Goal: Obtain resource: Download file/media

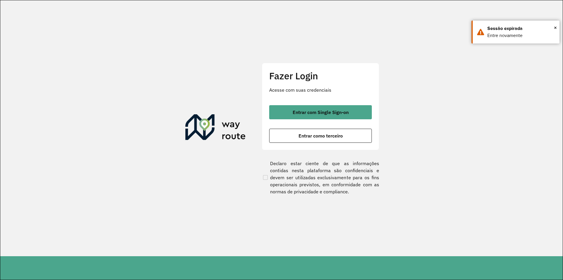
click at [383, 203] on section "Fazer Login Acesse com suas credenciais Entrar com Single Sign-on Entrar como t…" at bounding box center [281, 127] width 563 height 255
click at [314, 134] on span "Entrar como terceiro" at bounding box center [321, 135] width 44 height 5
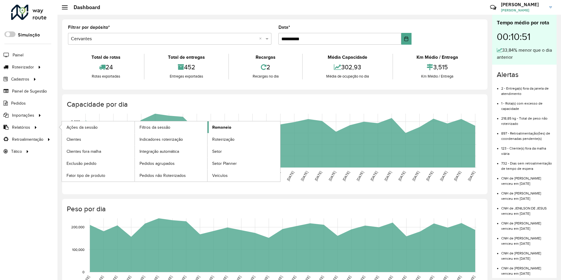
click at [228, 128] on span "Romaneio" at bounding box center [221, 127] width 19 height 6
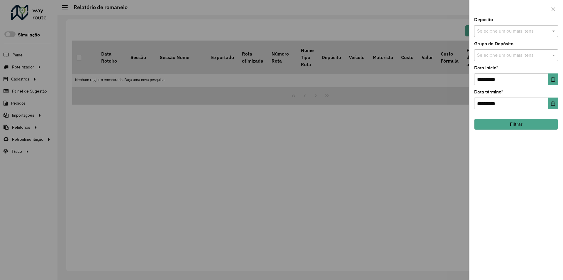
click at [501, 27] on div "Selecione um ou mais itens" at bounding box center [516, 31] width 84 height 12
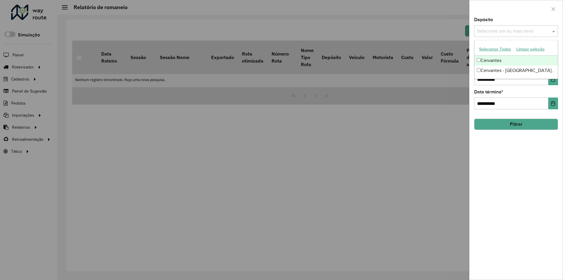
click at [495, 60] on div "Cervantes" at bounding box center [516, 60] width 83 height 10
click at [494, 163] on div "**********" at bounding box center [516, 149] width 93 height 262
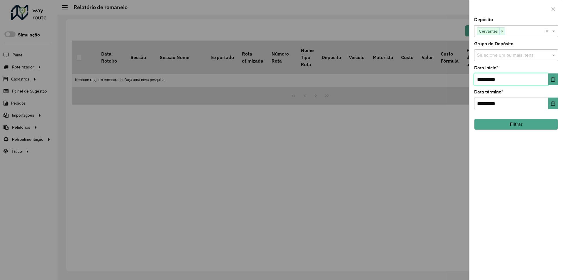
drag, startPoint x: 495, startPoint y: 81, endPoint x: 439, endPoint y: 89, distance: 56.6
click at [439, 89] on body "Aguarde... Pop-up bloqueado! Seu navegador bloqueou automáticamente a abertura …" at bounding box center [281, 140] width 563 height 280
type input "**********"
click at [490, 120] on button "Filtrar" at bounding box center [516, 124] width 84 height 11
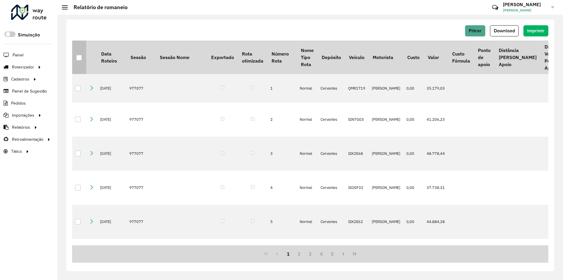
click at [79, 62] on th at bounding box center [79, 56] width 14 height 33
click at [79, 58] on div at bounding box center [79, 58] width 6 height 6
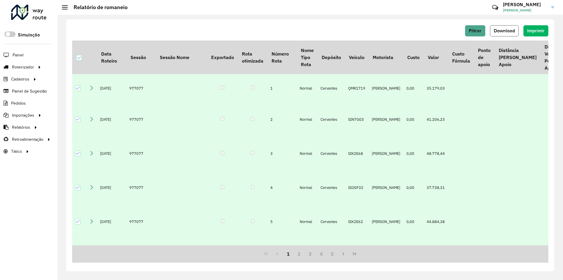
click at [503, 34] on button "Download" at bounding box center [504, 30] width 29 height 11
